Goal: Task Accomplishment & Management: Use online tool/utility

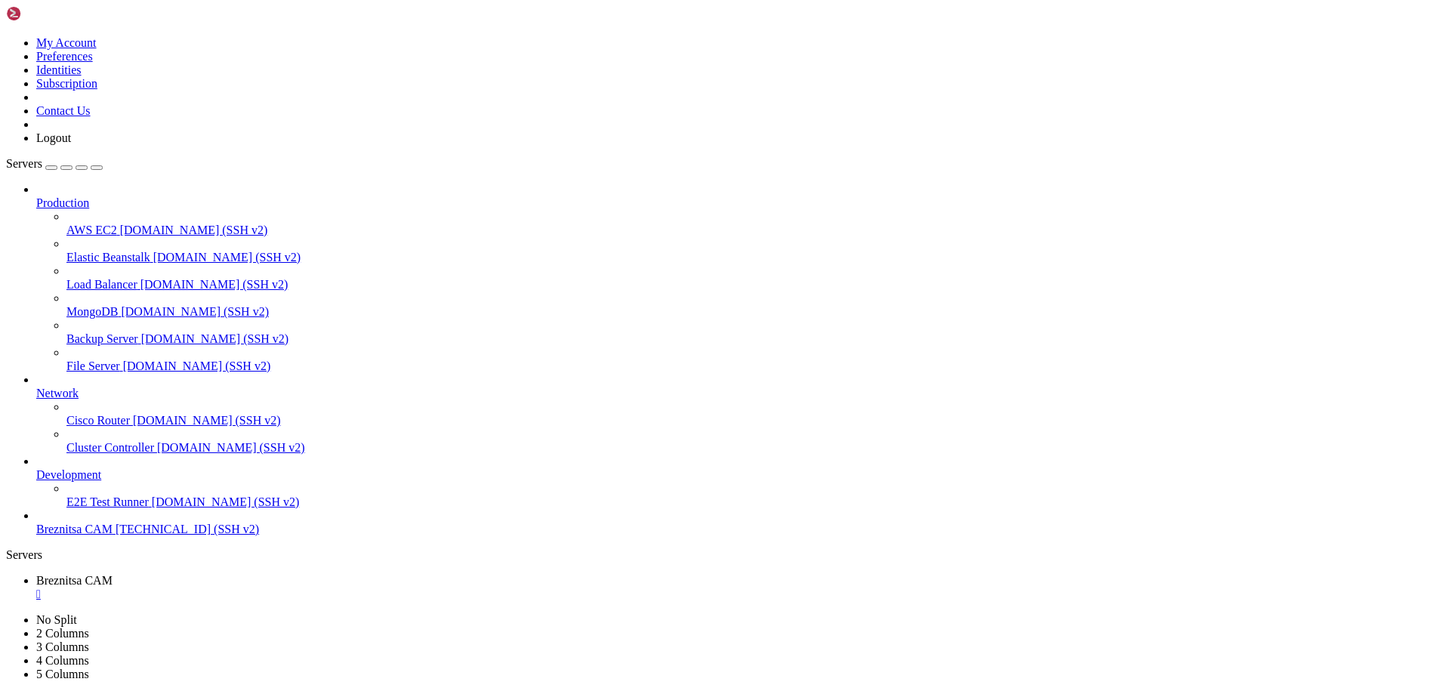
scroll to position [14, 3]
drag, startPoint x: 6, startPoint y: 842, endPoint x: 237, endPoint y: 1414, distance: 616.6
drag, startPoint x: 14, startPoint y: 1316, endPoint x: 347, endPoint y: 1392, distance: 341.7
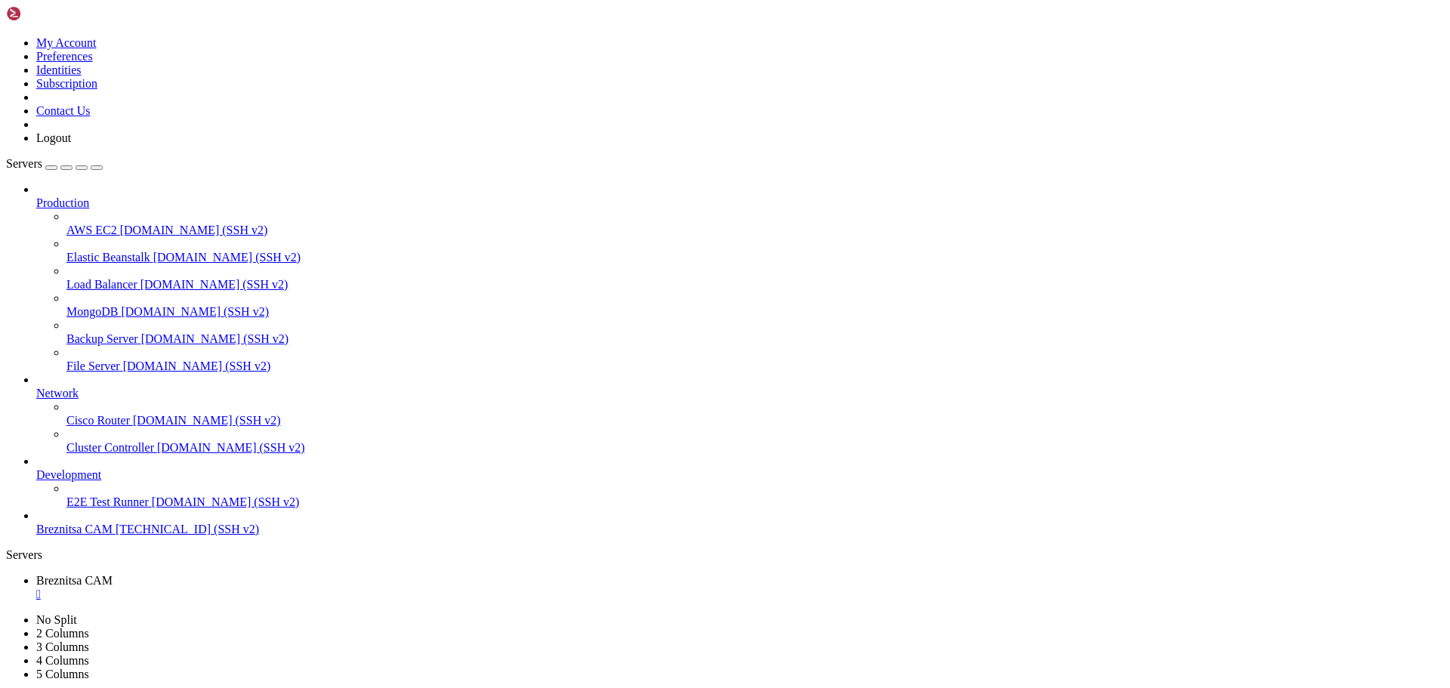
scroll to position [6432, 0]
drag, startPoint x: 460, startPoint y: 1399, endPoint x: 353, endPoint y: 1396, distance: 106.5
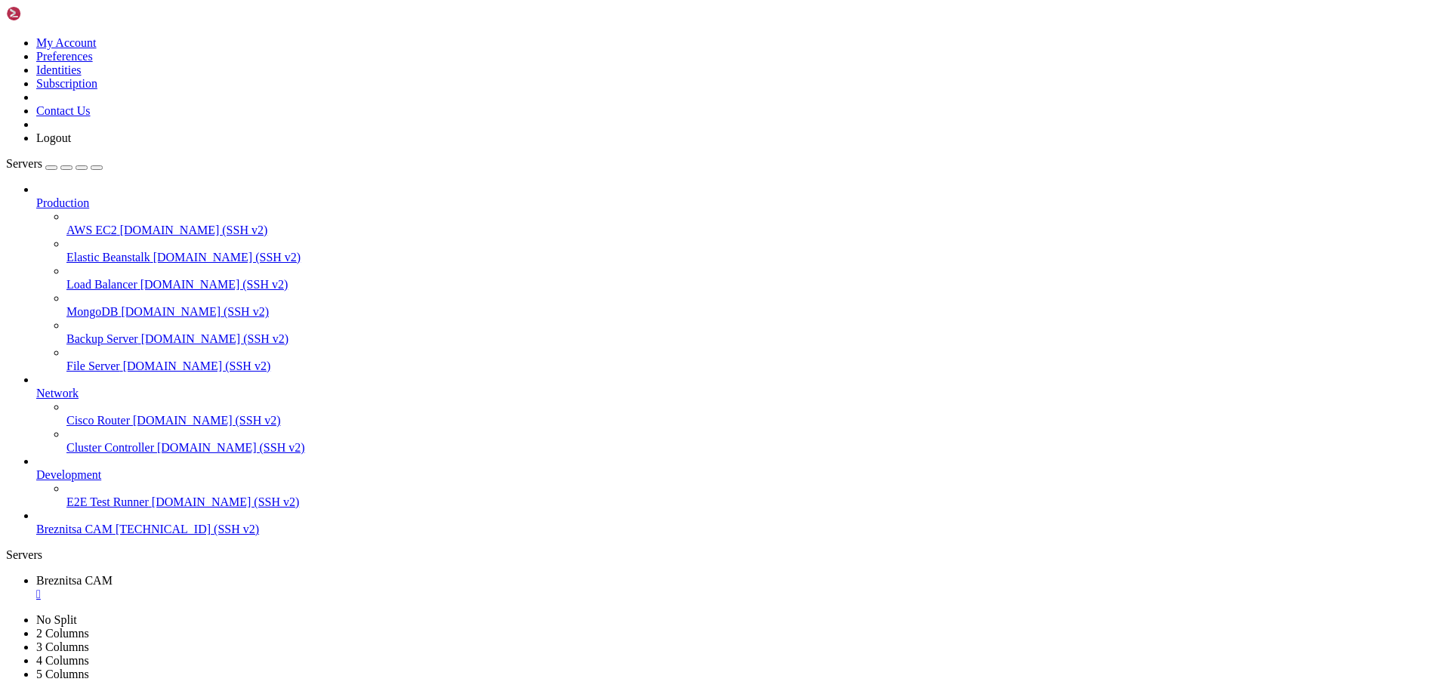
drag, startPoint x: 14, startPoint y: 1168, endPoint x: 492, endPoint y: 1368, distance: 519.0
drag, startPoint x: 9, startPoint y: 1099, endPoint x: 449, endPoint y: 1376, distance: 520.3
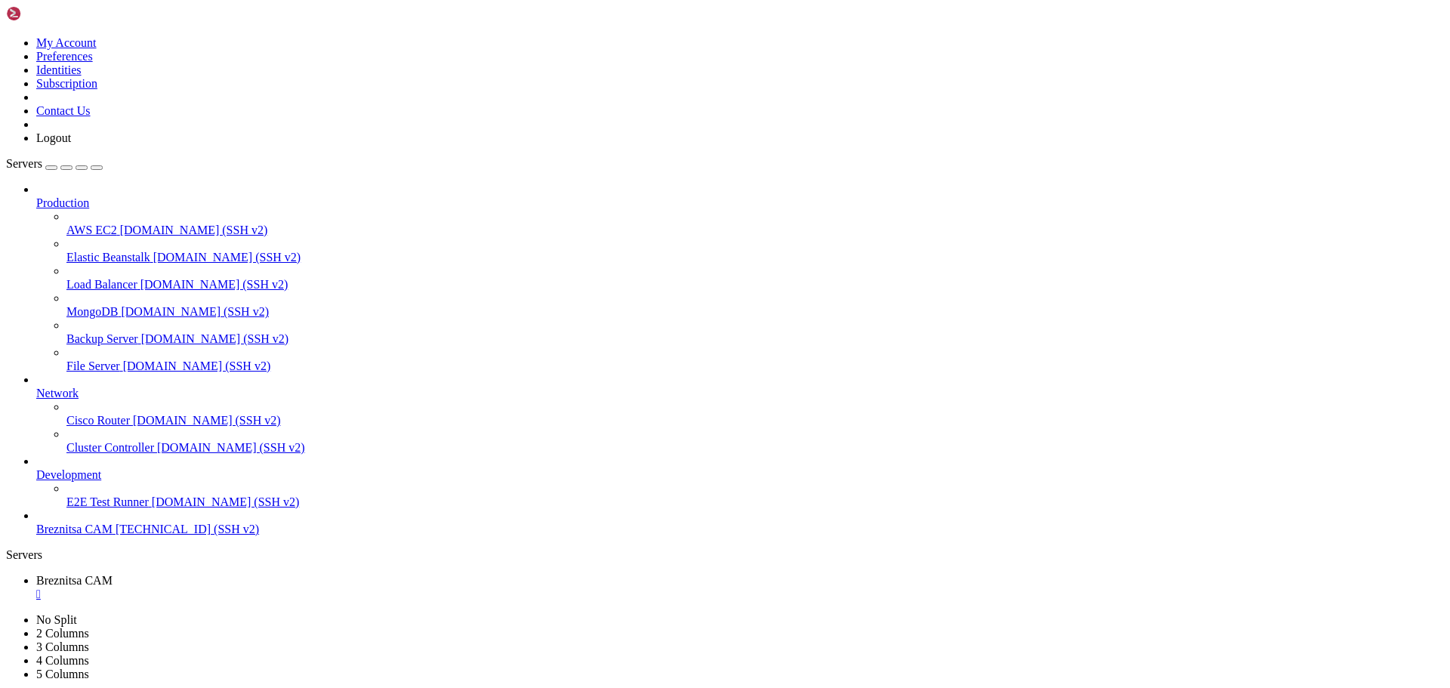
drag, startPoint x: 10, startPoint y: 1096, endPoint x: 420, endPoint y: 1198, distance: 422.6
drag, startPoint x: 510, startPoint y: 1358, endPoint x: 272, endPoint y: 1327, distance: 239.9
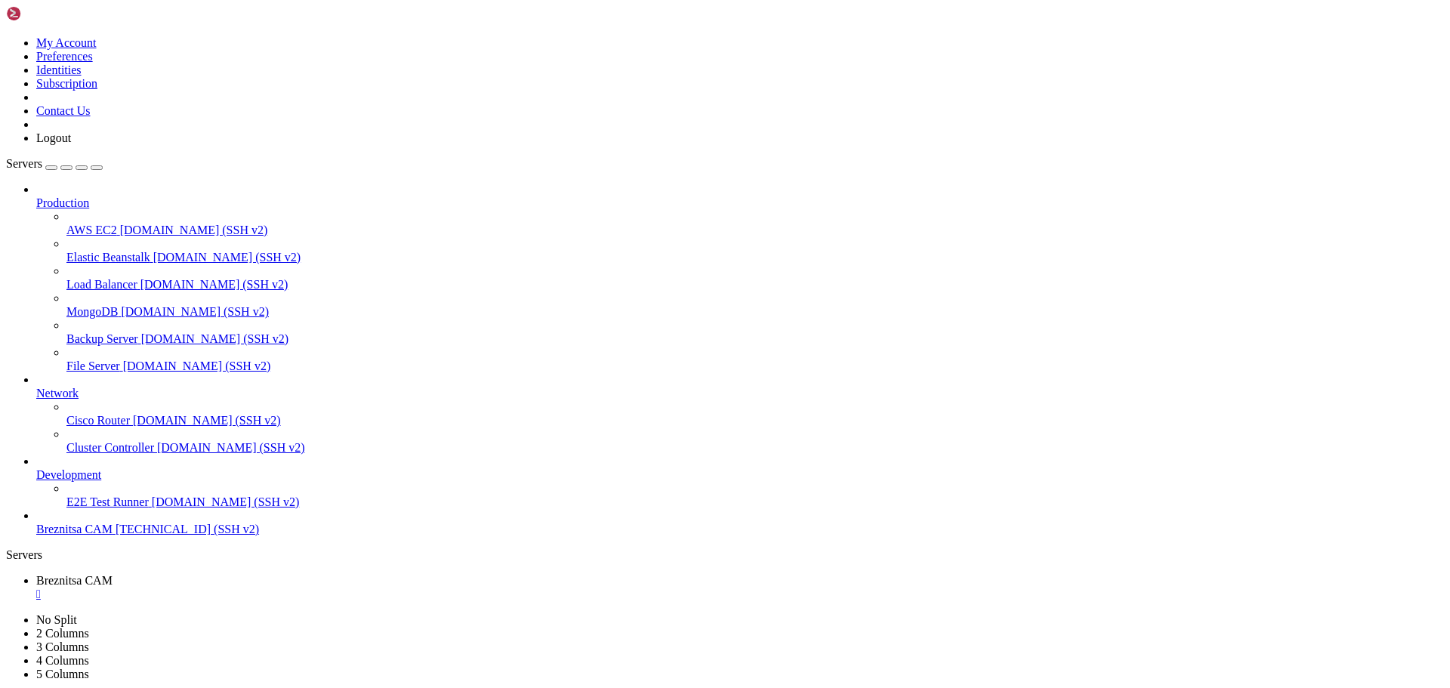
drag, startPoint x: 450, startPoint y: 1391, endPoint x: 14, endPoint y: 1095, distance: 527.4
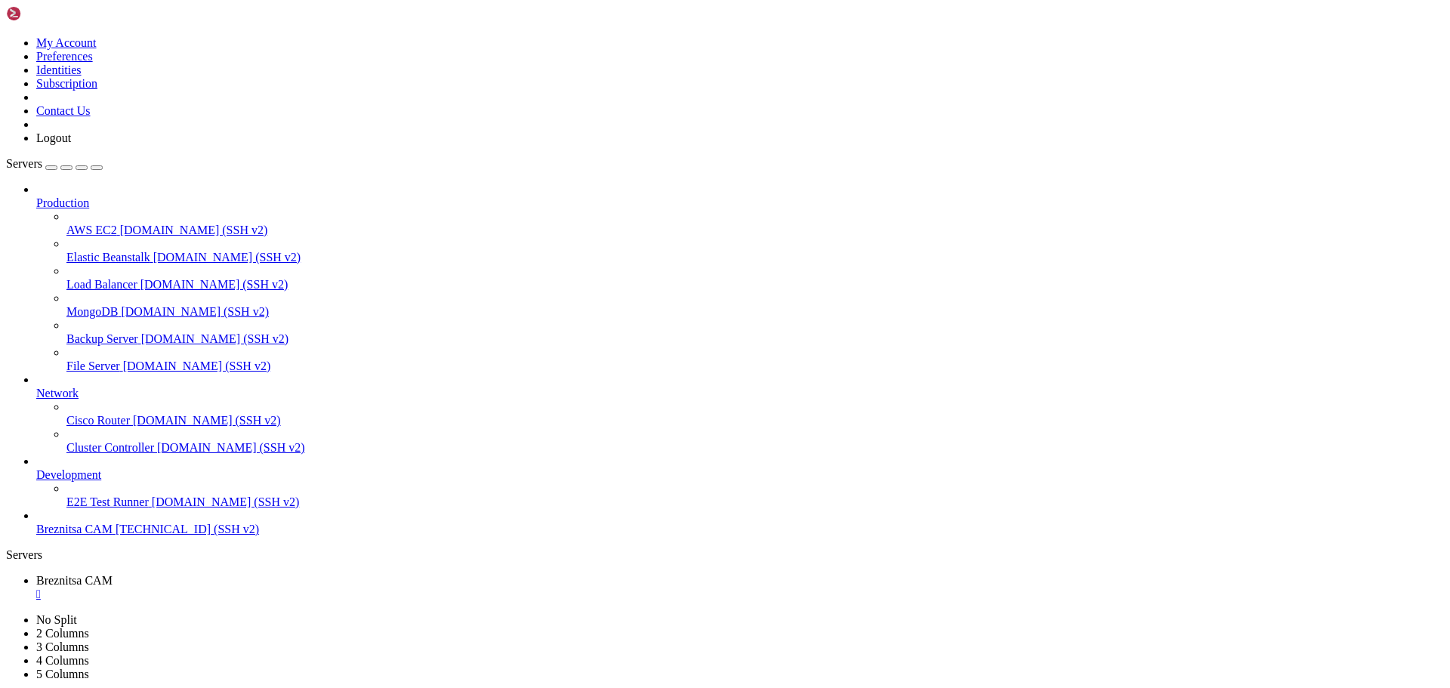
drag, startPoint x: 443, startPoint y: 1032, endPoint x: 11, endPoint y: 980, distance: 435.0
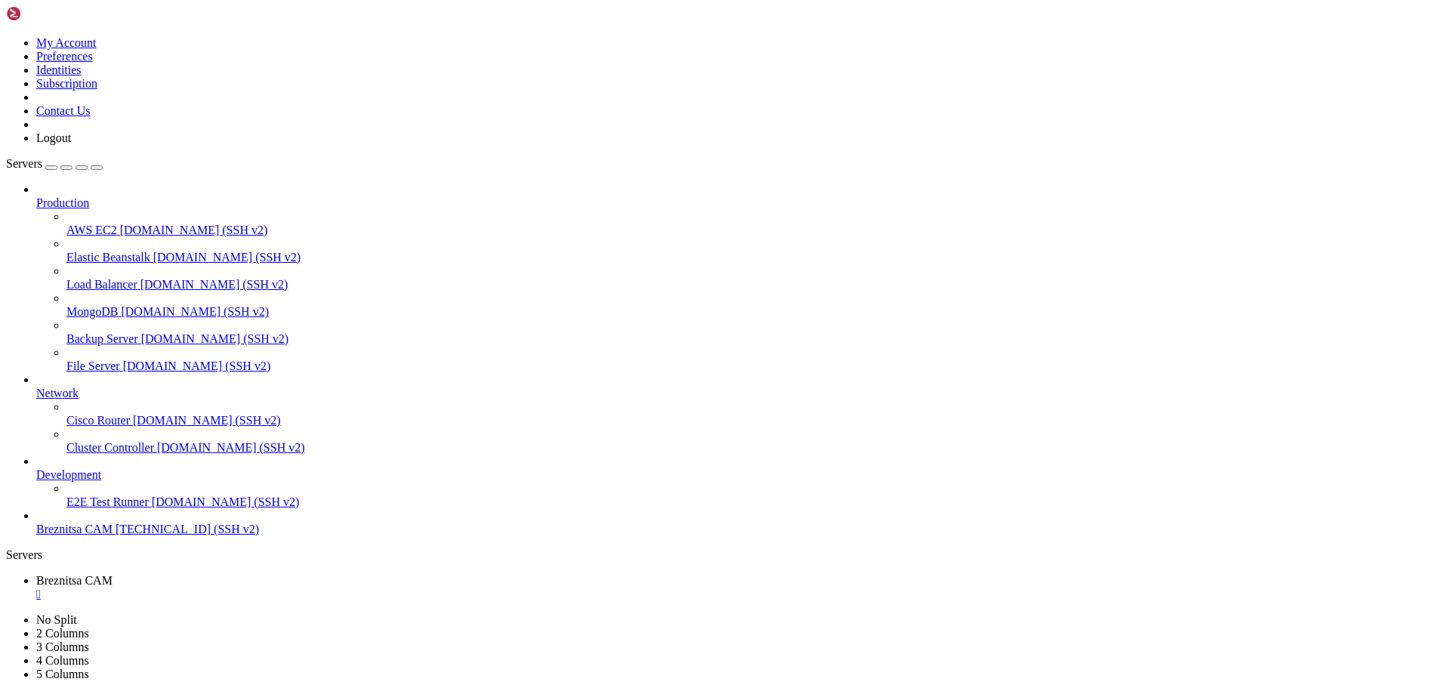
copy div "MariaDB [youtube_project]> TRUNCATE TABLE videos_cache; Query OK, 0 rows affect…"
